Goal: Task Accomplishment & Management: Use online tool/utility

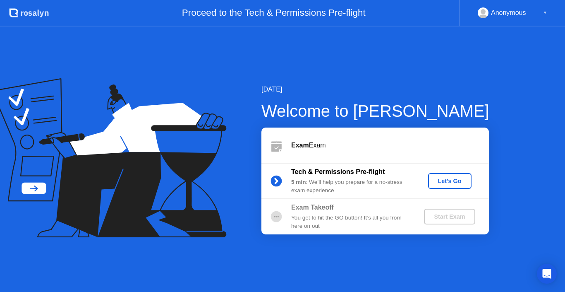
click at [445, 185] on button "Let's Go" at bounding box center [449, 181] width 43 height 16
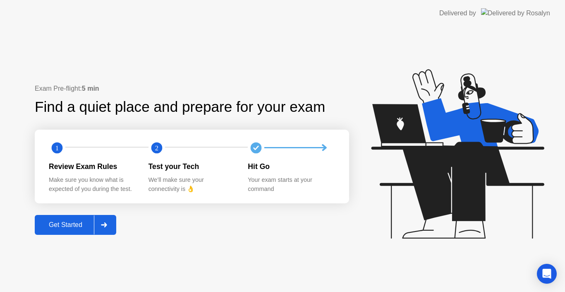
click at [82, 221] on div "Get Started" at bounding box center [65, 224] width 57 height 7
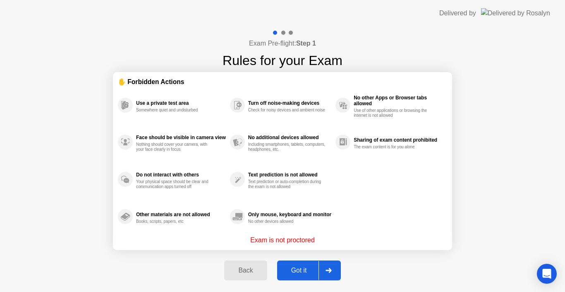
click at [296, 264] on button "Got it" at bounding box center [309, 270] width 64 height 20
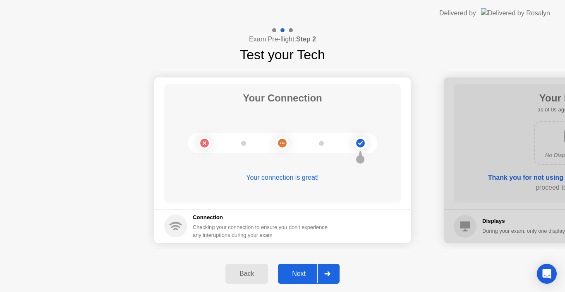
click at [297, 267] on button "Next" at bounding box center [309, 273] width 62 height 20
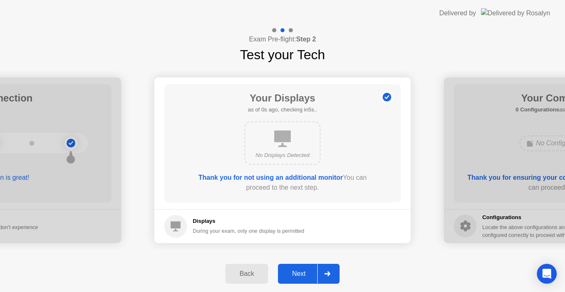
click at [297, 267] on button "Next" at bounding box center [309, 273] width 62 height 20
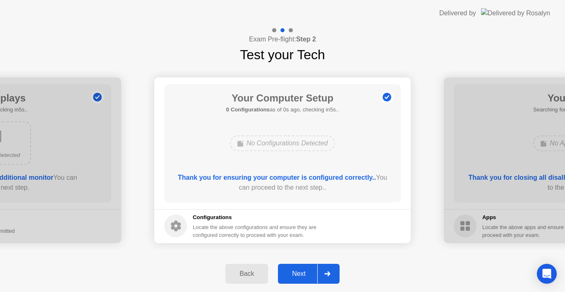
click at [297, 267] on button "Next" at bounding box center [309, 273] width 62 height 20
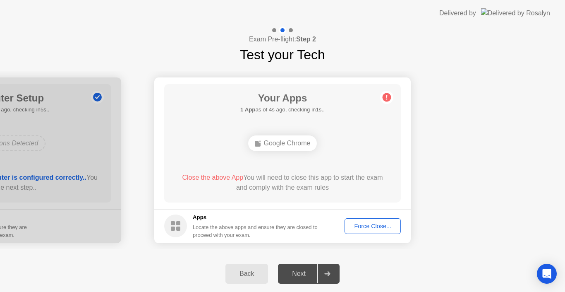
click at [369, 225] on div "Force Close..." at bounding box center [372, 226] width 50 height 7
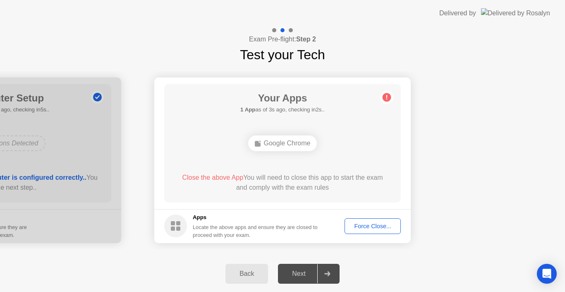
click at [359, 227] on div "Force Close..." at bounding box center [372, 226] width 50 height 7
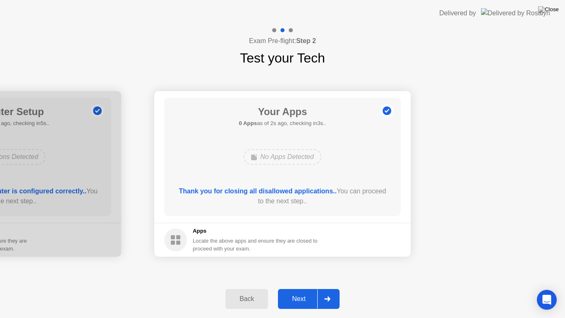
click at [293, 291] on div "Next" at bounding box center [298, 298] width 37 height 7
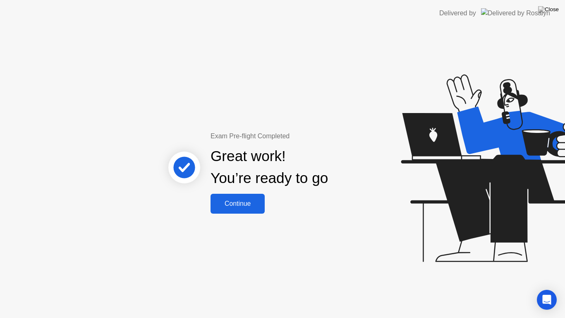
click at [240, 205] on div "Continue" at bounding box center [237, 203] width 49 height 7
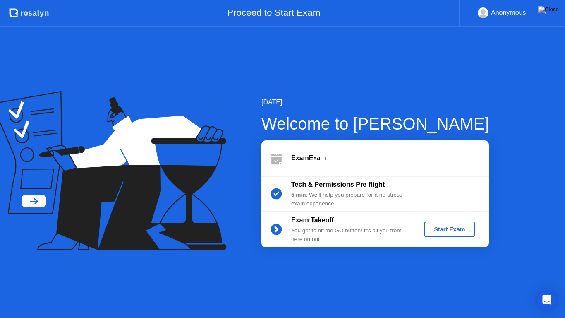
click at [392, 196] on div "5 min : We’ll help you prepare for a no-stress exam experience" at bounding box center [350, 199] width 119 height 17
click at [455, 228] on div "Start Exam" at bounding box center [449, 229] width 44 height 7
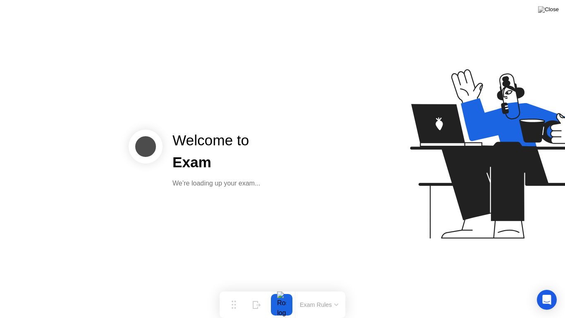
click at [319, 242] on div "Welcome to Exam We’re loading up your exam..." at bounding box center [282, 159] width 565 height 318
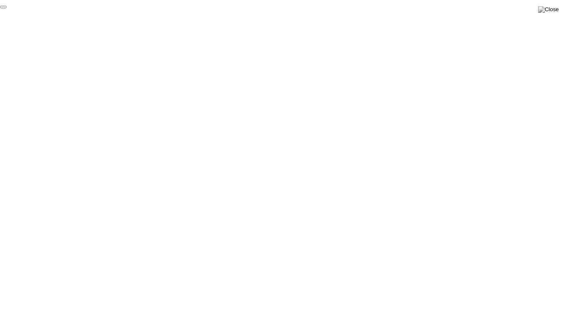
click div "End Proctoring Session"
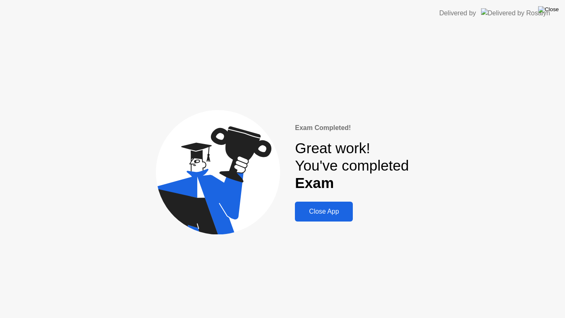
click at [553, 10] on img at bounding box center [548, 9] width 21 height 7
